Goal: Transaction & Acquisition: Purchase product/service

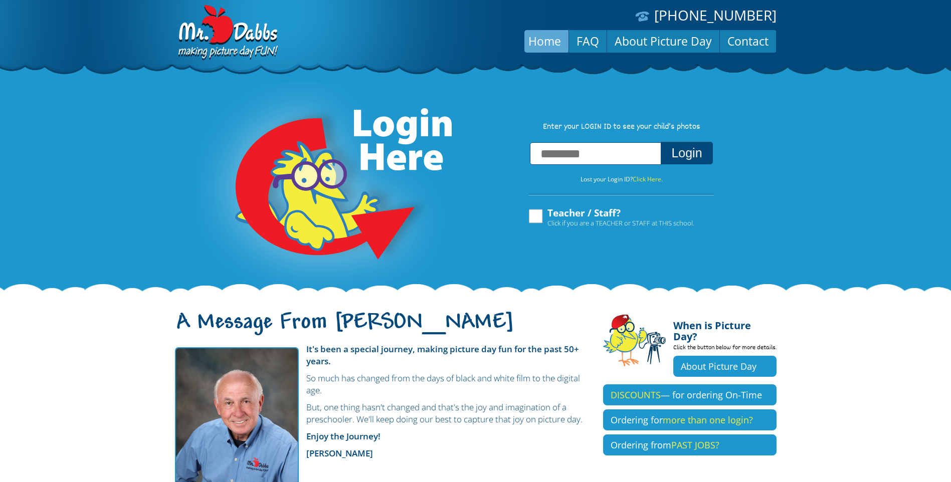
click at [567, 156] on input "text" at bounding box center [595, 153] width 131 height 23
type input "**********"
click at [660, 142] on button "Login" at bounding box center [686, 153] width 52 height 23
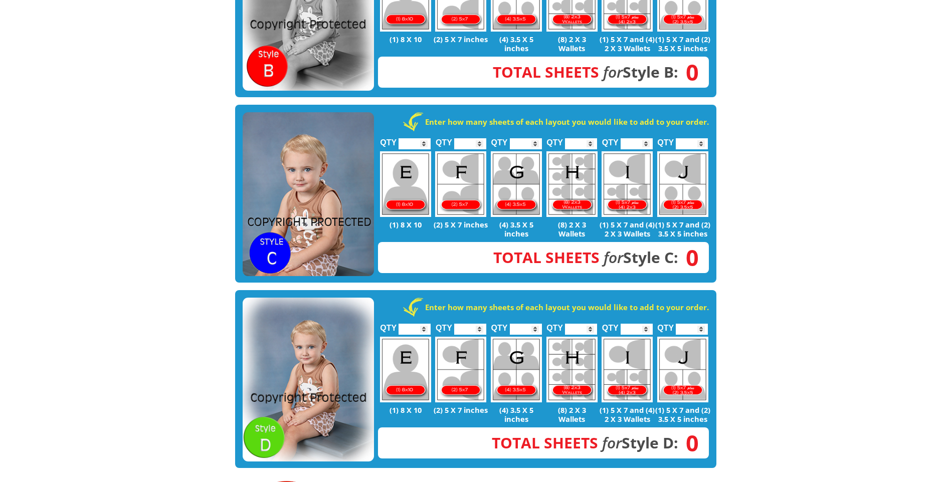
scroll to position [508, 0]
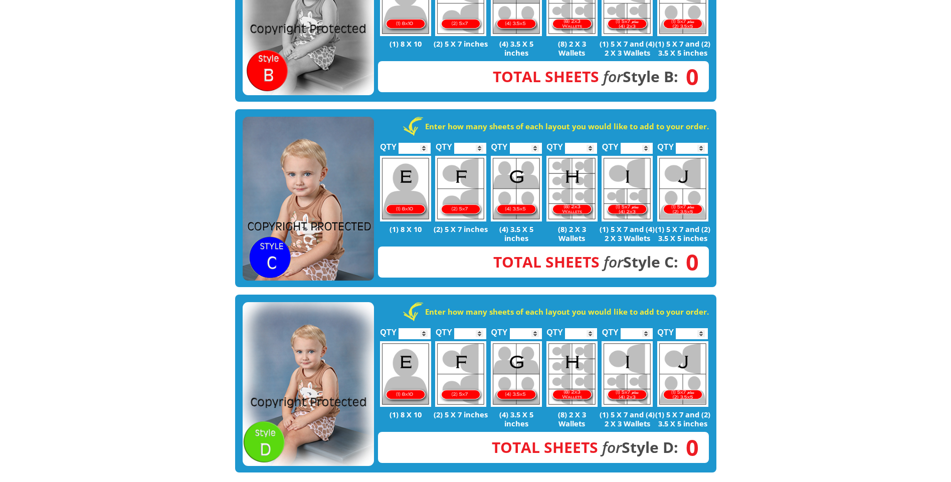
click at [423, 143] on input "*" at bounding box center [414, 148] width 32 height 11
type input "*"
click at [423, 143] on input "*" at bounding box center [414, 148] width 32 height 11
click at [480, 143] on input "*" at bounding box center [470, 148] width 32 height 11
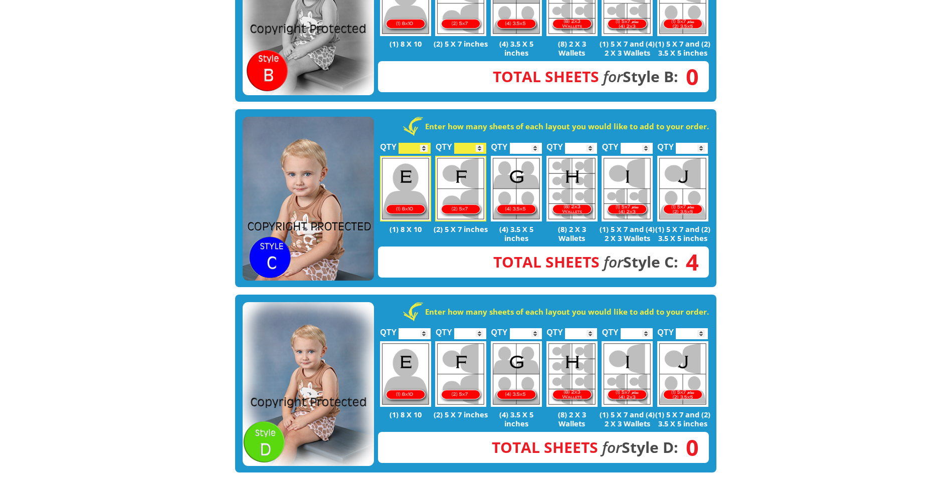
type input "*"
click at [480, 143] on input "*" at bounding box center [470, 148] width 32 height 11
click at [702, 143] on input "*" at bounding box center [691, 148] width 32 height 11
type input "*"
click at [702, 143] on input "*" at bounding box center [691, 148] width 32 height 11
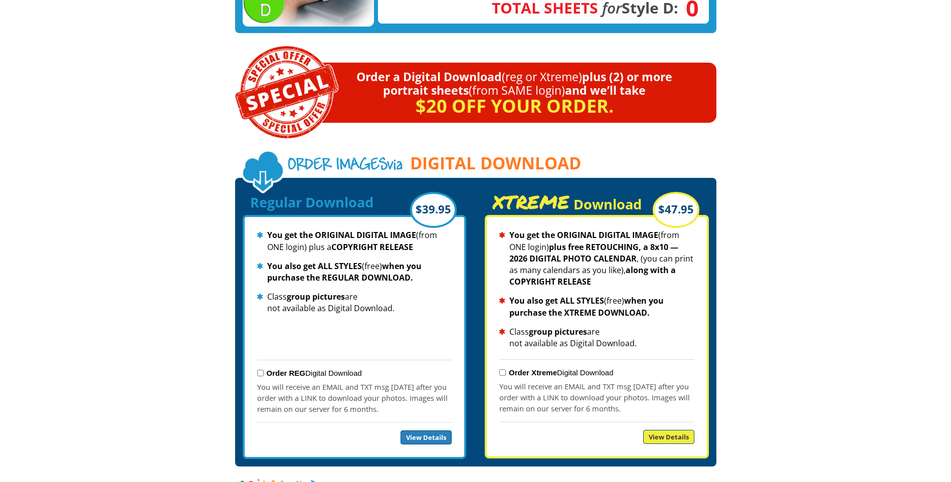
scroll to position [1109, 0]
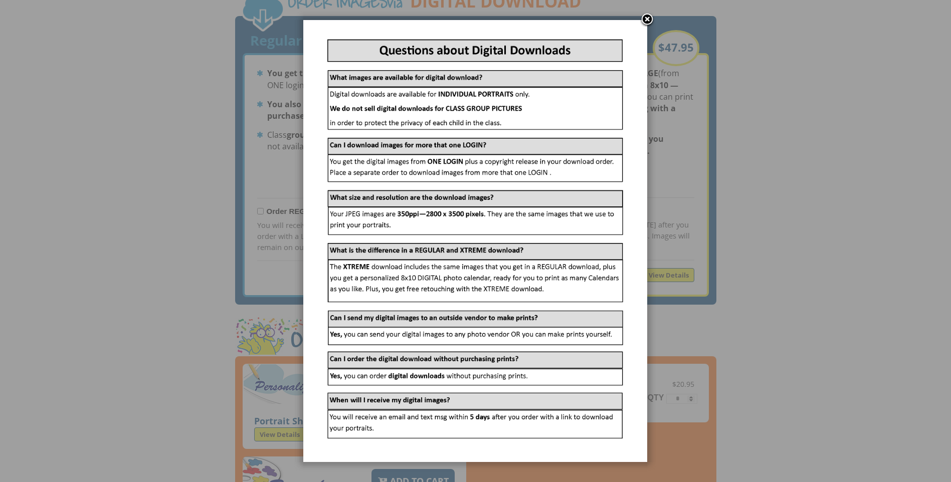
click at [647, 20] on link at bounding box center [646, 20] width 15 height 15
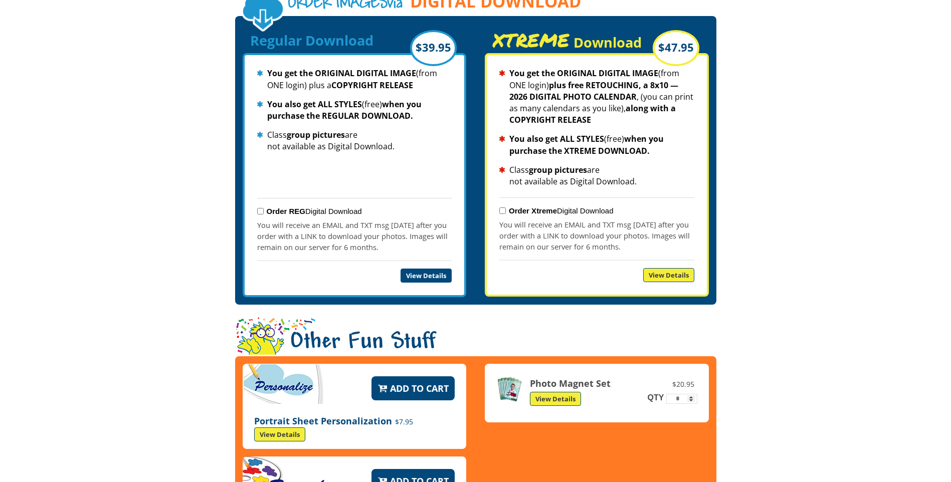
click at [417, 269] on link "View Details" at bounding box center [425, 276] width 51 height 14
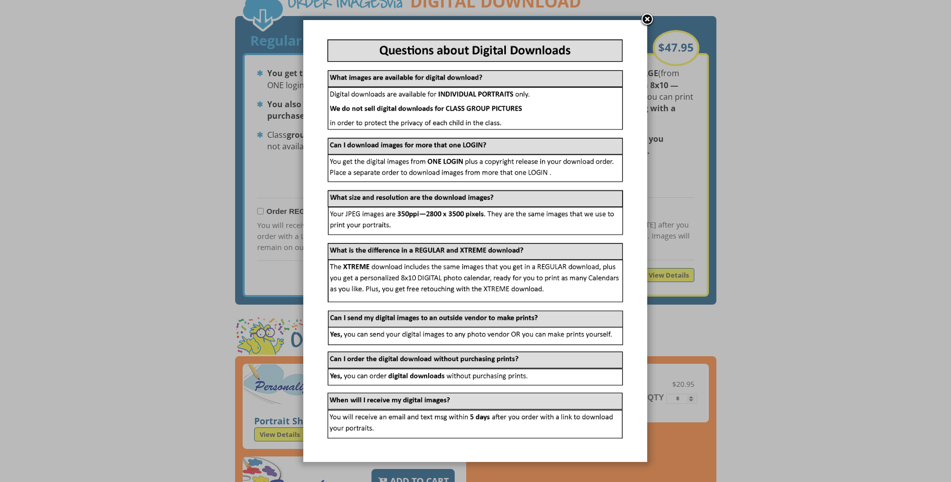
click at [645, 19] on link at bounding box center [646, 20] width 15 height 15
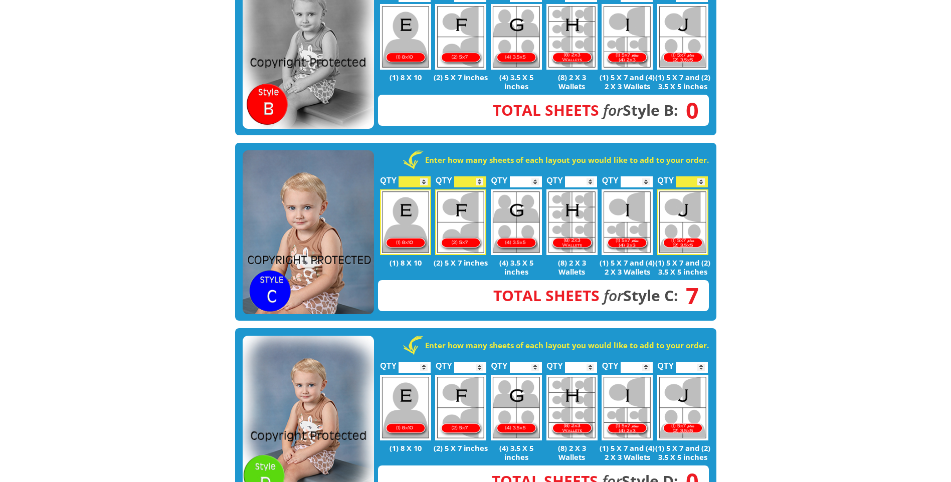
scroll to position [508, 0]
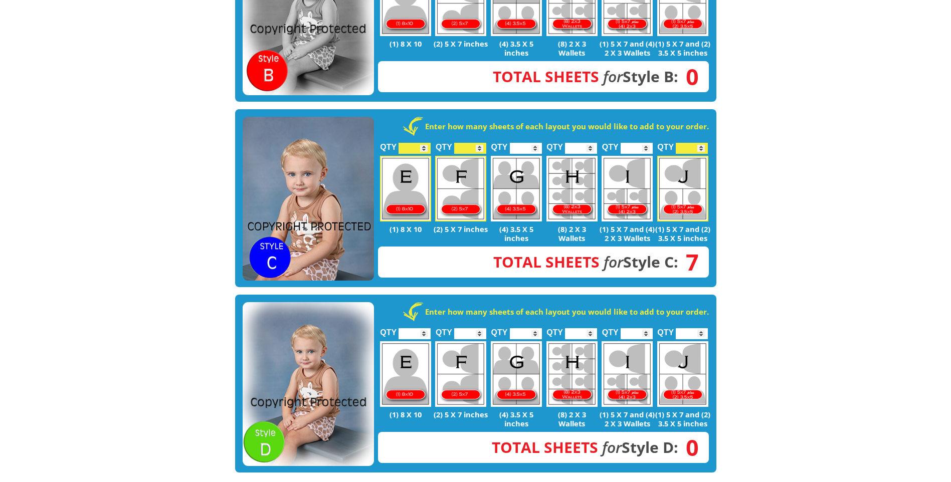
click at [422, 143] on input "*" at bounding box center [414, 148] width 32 height 11
type input "*"
click at [424, 143] on input "*" at bounding box center [414, 148] width 32 height 11
click at [481, 143] on input "*" at bounding box center [470, 148] width 32 height 11
click at [453, 184] on img at bounding box center [460, 189] width 51 height 66
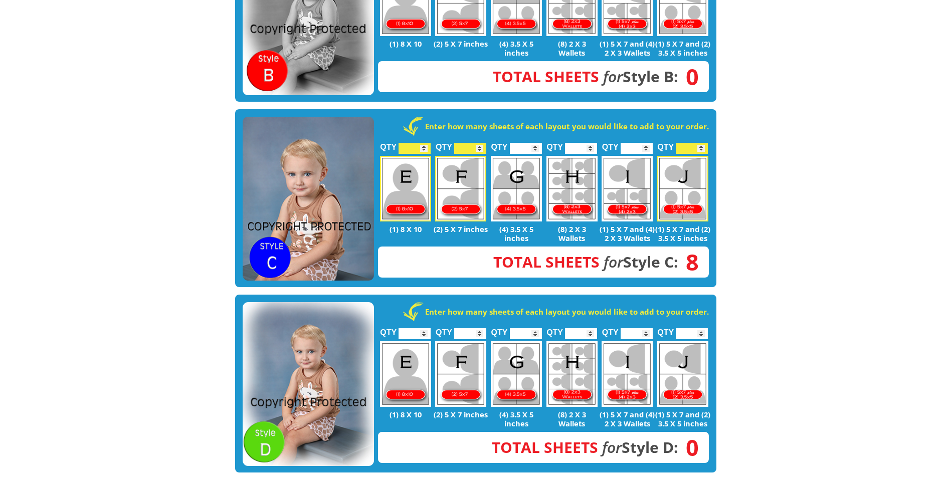
type input "*"
click at [480, 143] on input "*" at bounding box center [470, 148] width 32 height 11
type input "*"
click at [425, 143] on input "*" at bounding box center [414, 148] width 32 height 11
click at [480, 143] on input "*" at bounding box center [470, 148] width 32 height 11
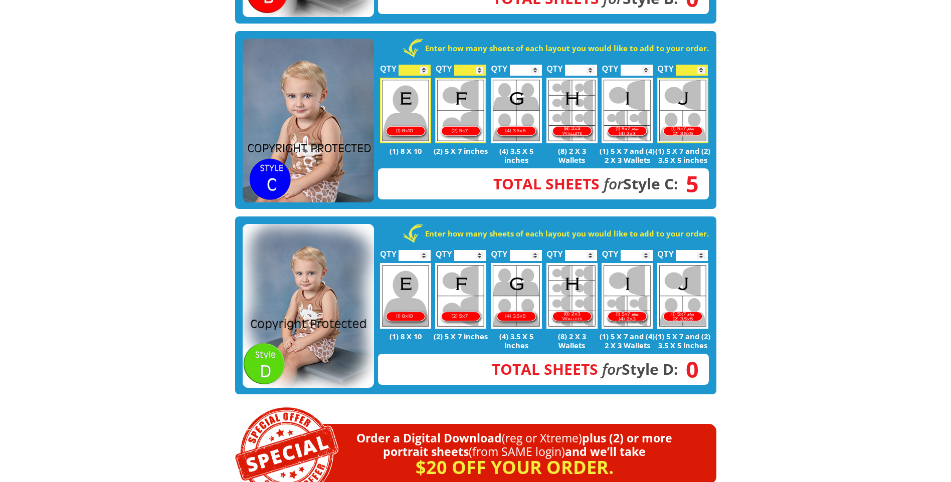
scroll to position [583, 0]
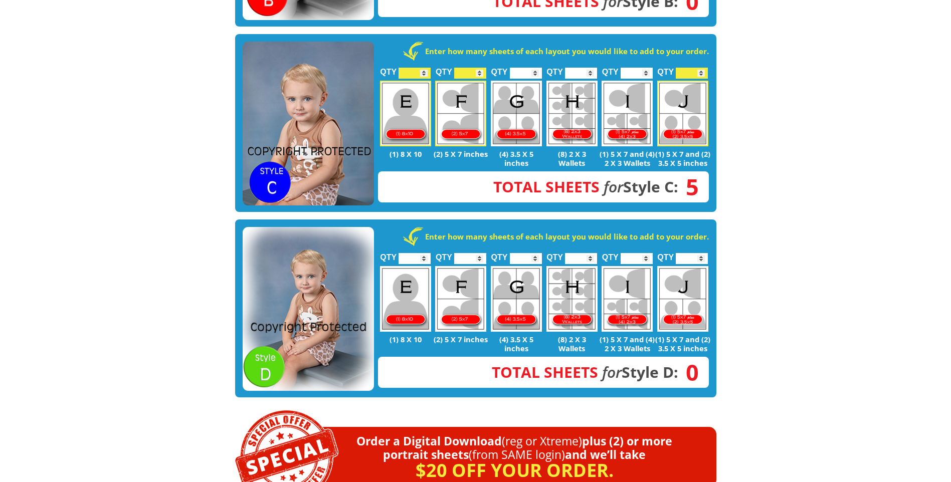
type input "*"
click at [479, 68] on input "*" at bounding box center [470, 73] width 32 height 11
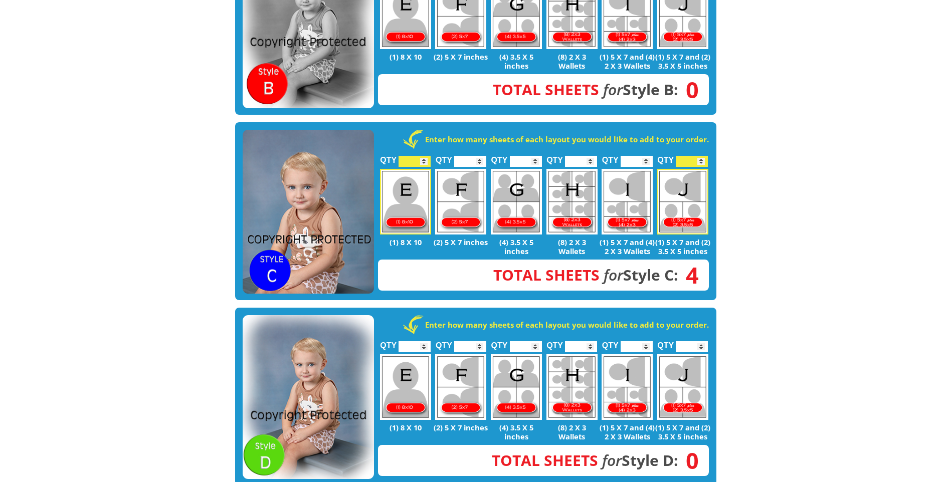
scroll to position [483, 0]
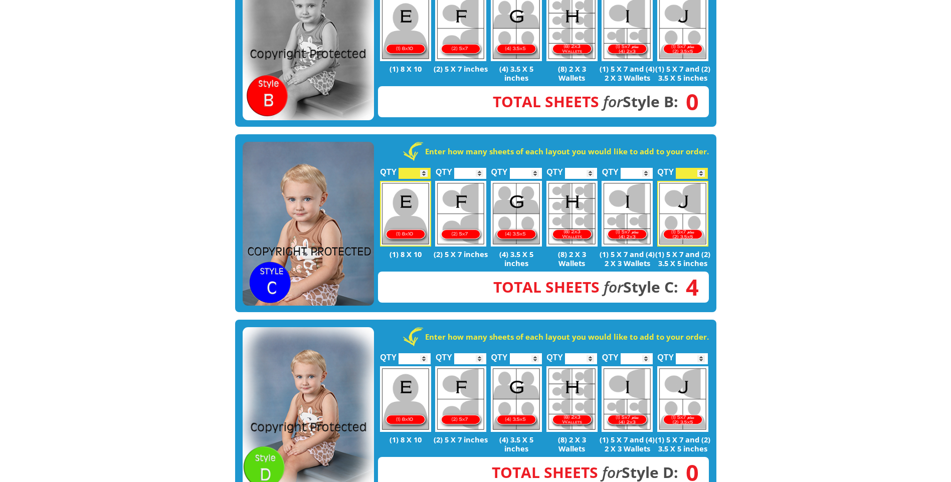
type input "*"
click at [700, 168] on input "*" at bounding box center [691, 173] width 32 height 11
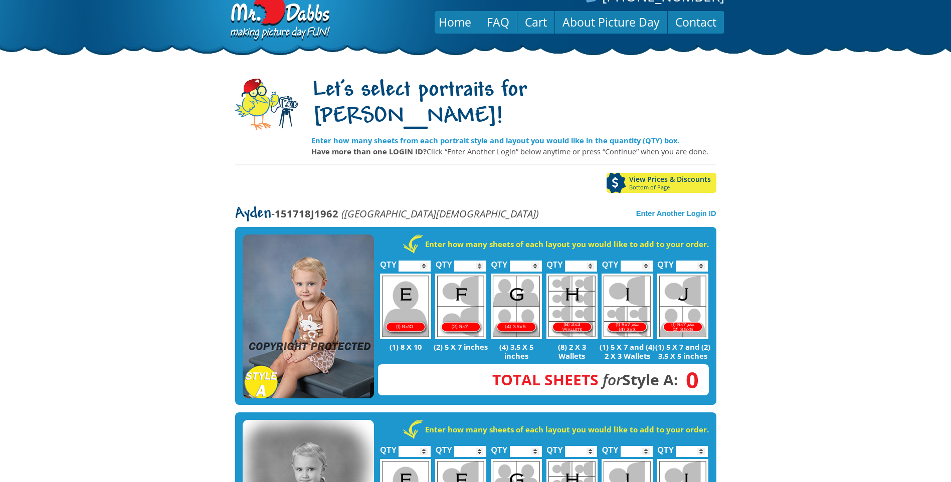
scroll to position [0, 0]
